Goal: Communication & Community: Share content

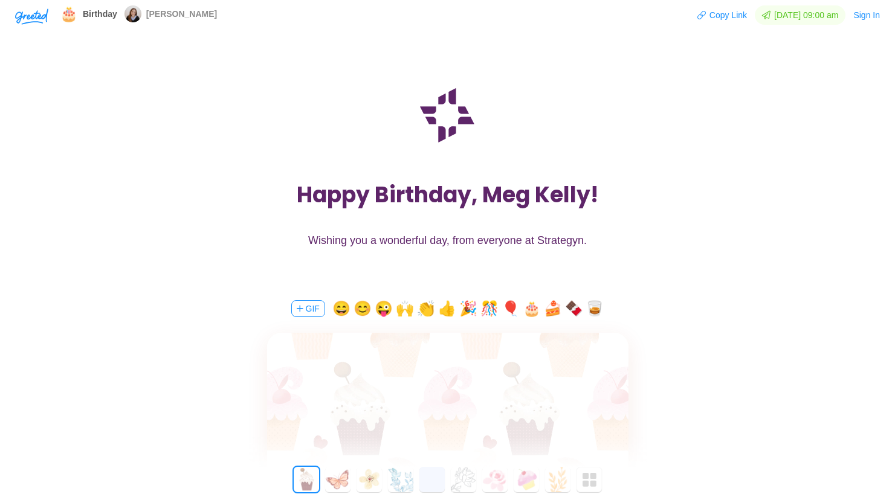
click at [428, 387] on textarea at bounding box center [447, 394] width 361 height 28
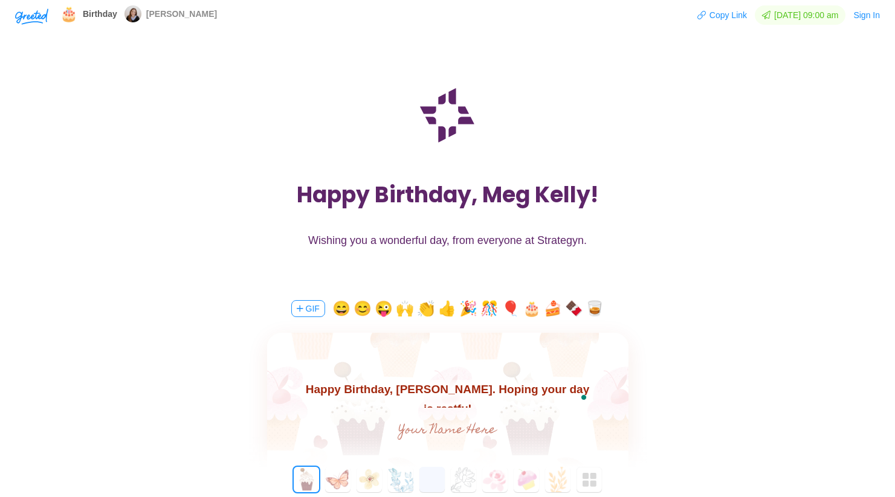
click at [540, 391] on textarea "Happy Birthday, [PERSON_NAME]. Hoping your day is restful" at bounding box center [447, 394] width 361 height 28
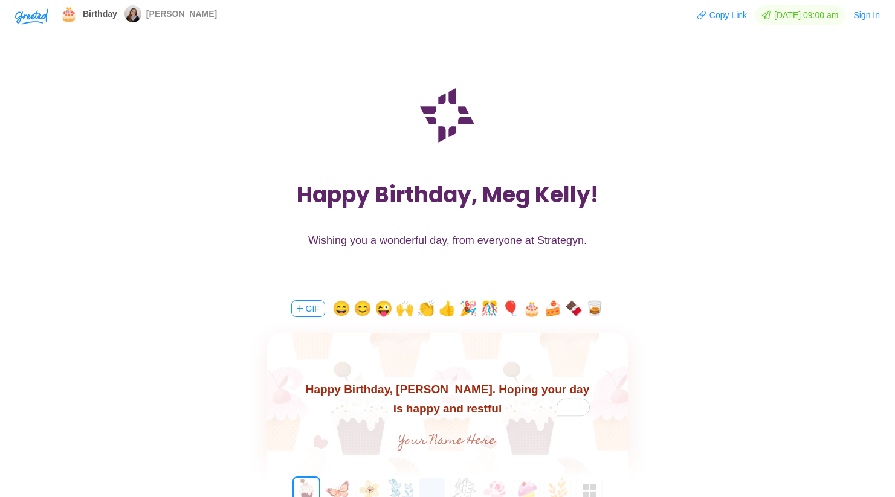
click at [494, 407] on textarea "Happy Birthday, [PERSON_NAME]. Hoping your day is happy and restful" at bounding box center [447, 399] width 361 height 39
type textarea "Happy Birthday, [PERSON_NAME]. Hoping your day is happy and restful"
click at [479, 440] on input "text" at bounding box center [447, 442] width 271 height 24
type input "[PERSON_NAME]"
click at [477, 409] on textarea "Happy Birthday, [PERSON_NAME]. Hoping your day is happy and restful" at bounding box center [447, 399] width 361 height 39
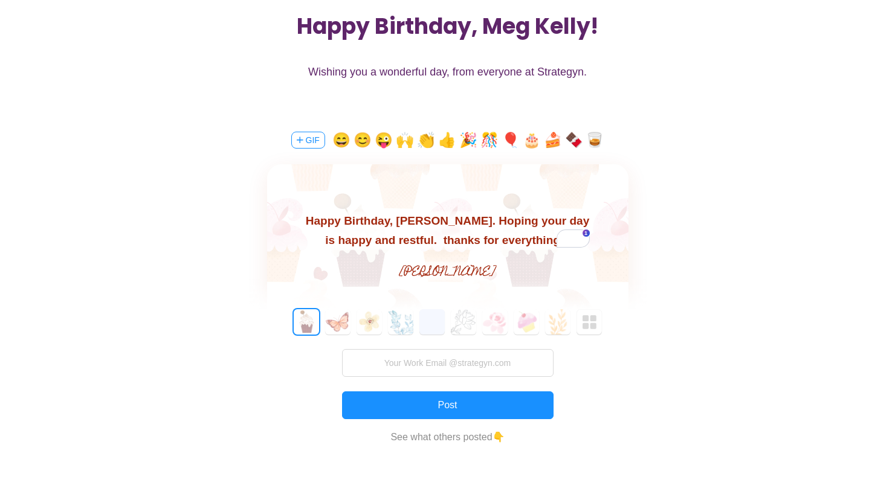
scroll to position [169, 0]
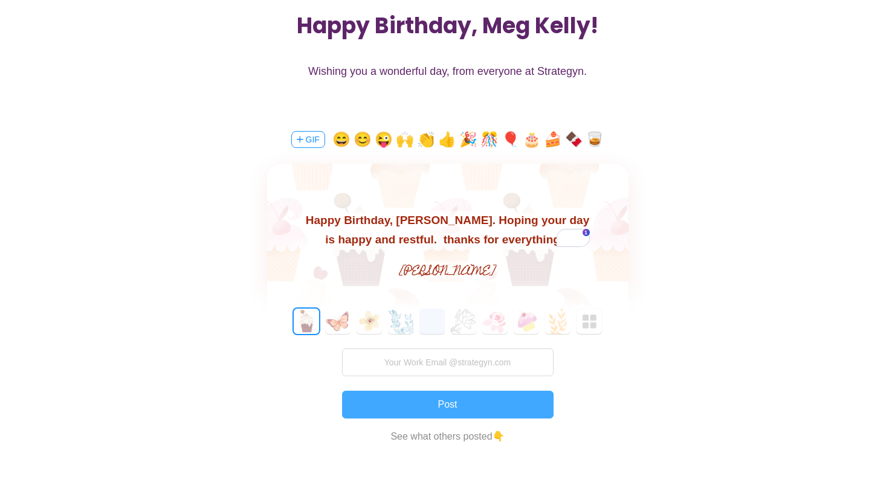
type textarea "Happy Birthday, [PERSON_NAME]. Hoping your day is happy and restful. thanks for…"
click at [423, 408] on button "Post" at bounding box center [447, 405] width 211 height 28
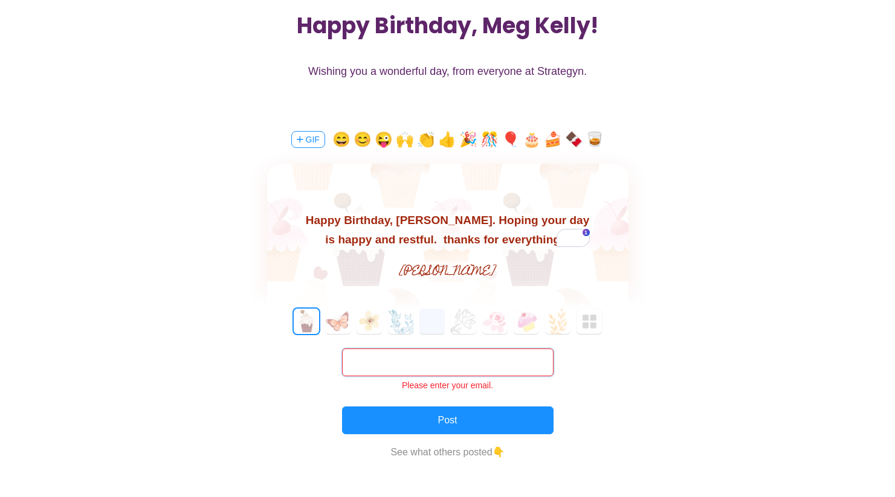
click at [428, 360] on input "text" at bounding box center [447, 363] width 211 height 28
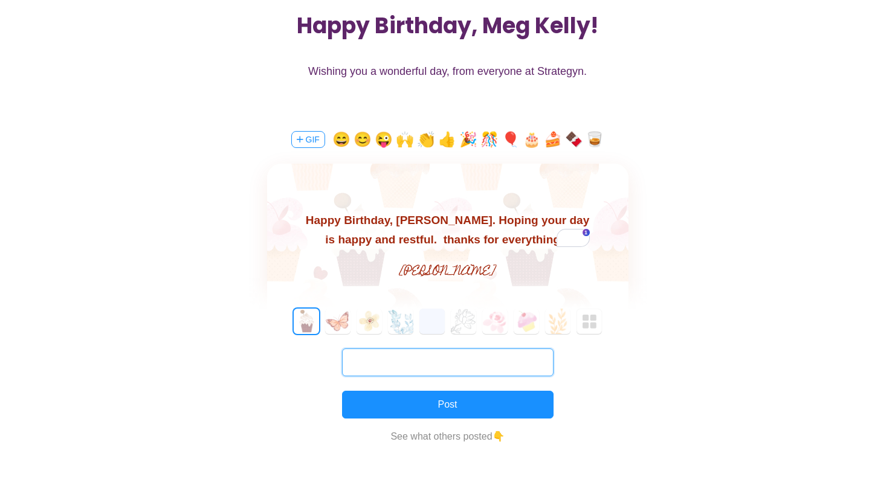
type input "[PERSON_NAME][EMAIL_ADDRESS][DOMAIN_NAME]"
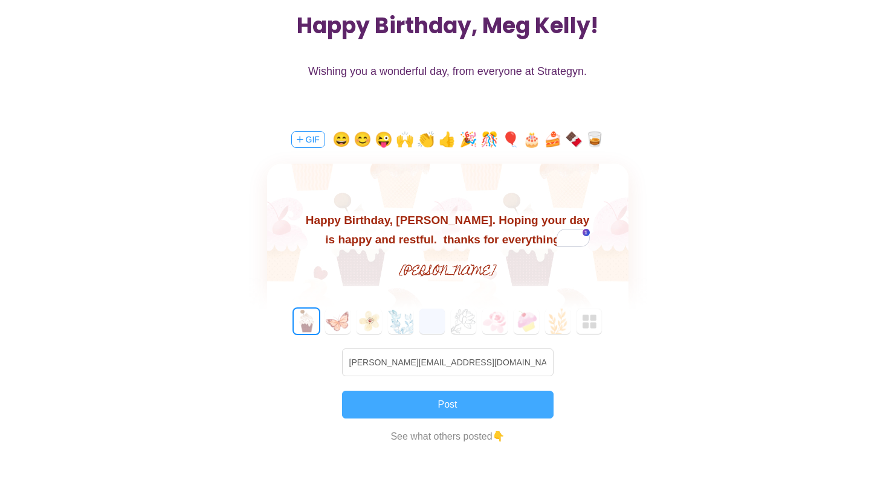
click at [455, 404] on button "Post" at bounding box center [447, 405] width 211 height 28
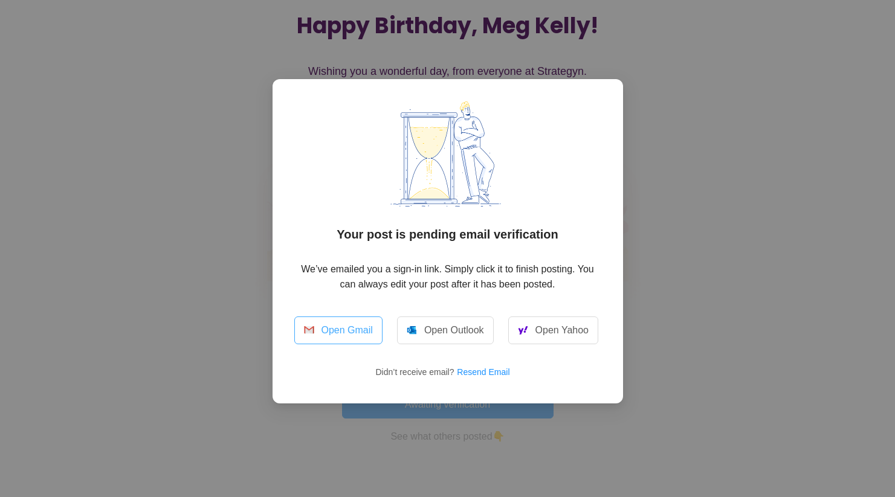
click at [341, 331] on link "Open Gmail" at bounding box center [338, 331] width 88 height 28
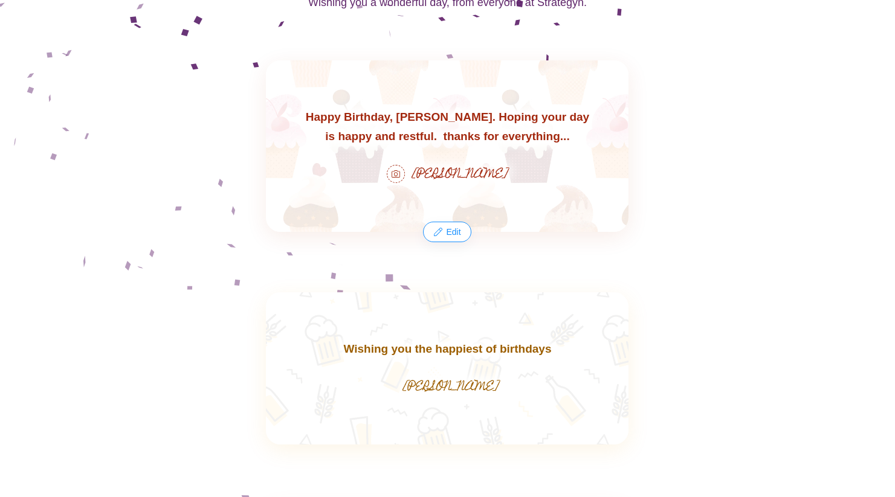
scroll to position [182, 0]
